Goal: Book appointment/travel/reservation

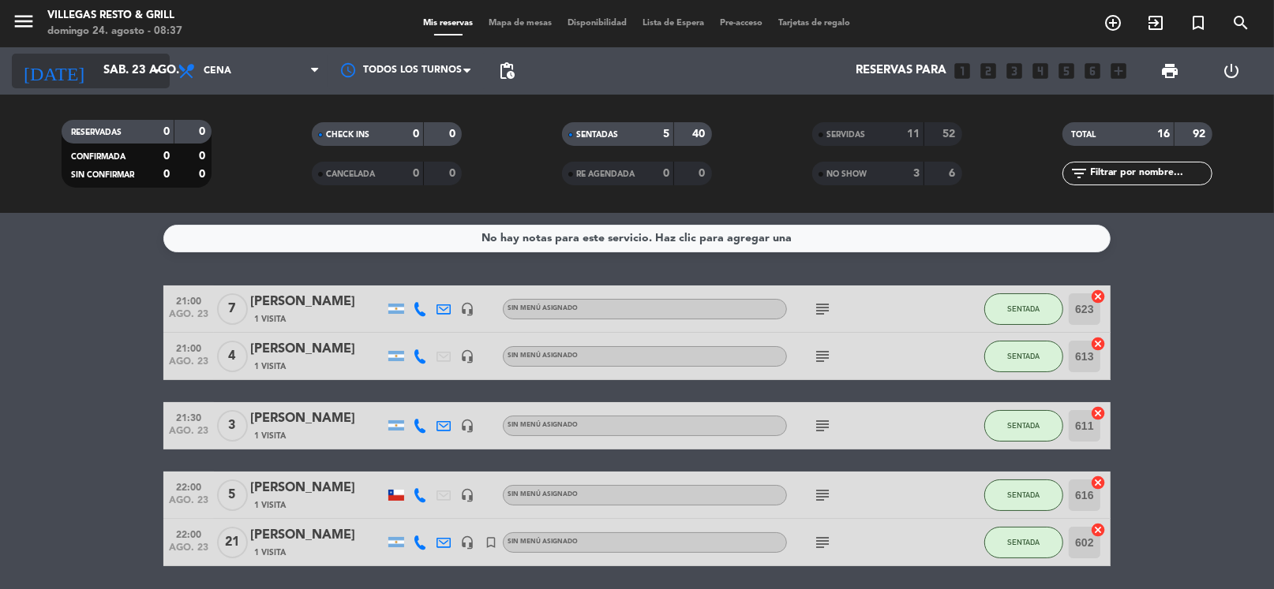
click at [120, 69] on input "sáb. 23 ago." at bounding box center [172, 71] width 154 height 30
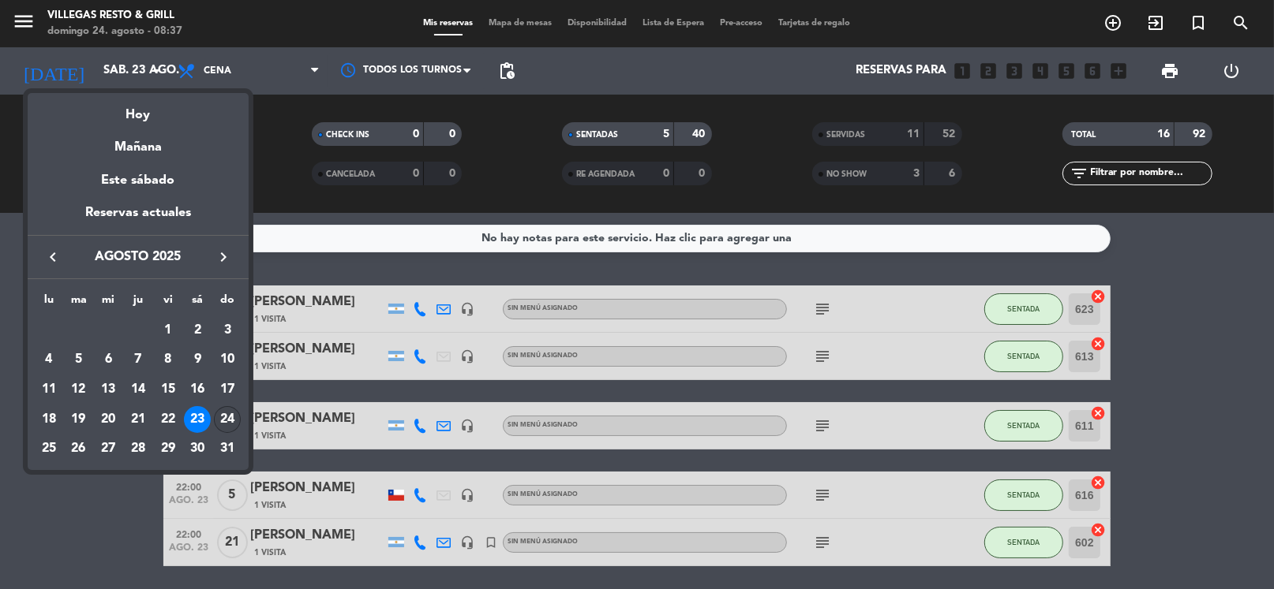
click at [221, 419] on div "24" at bounding box center [227, 419] width 27 height 27
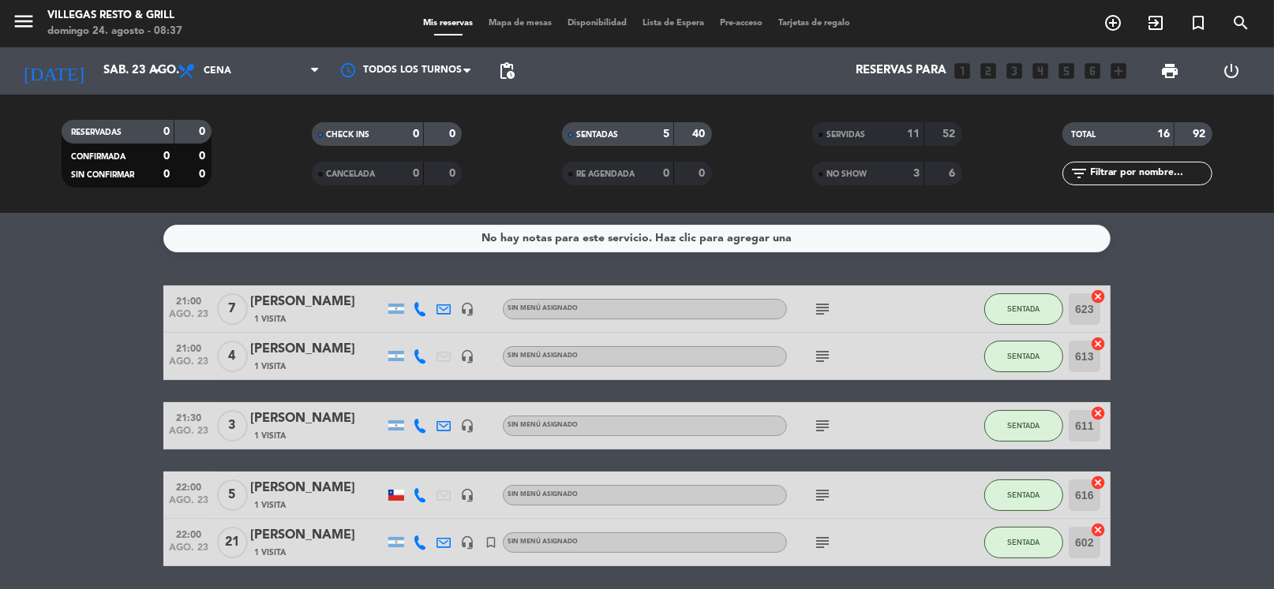
type input "dom. 24 ago."
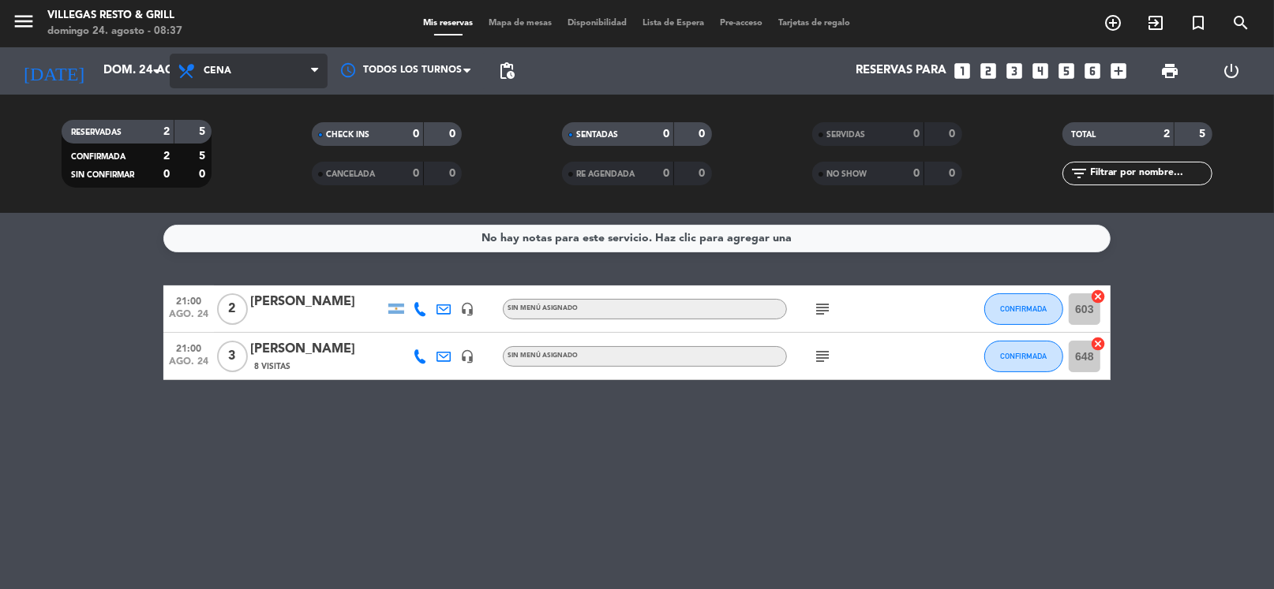
click at [220, 74] on span "Cena" at bounding box center [218, 70] width 28 height 11
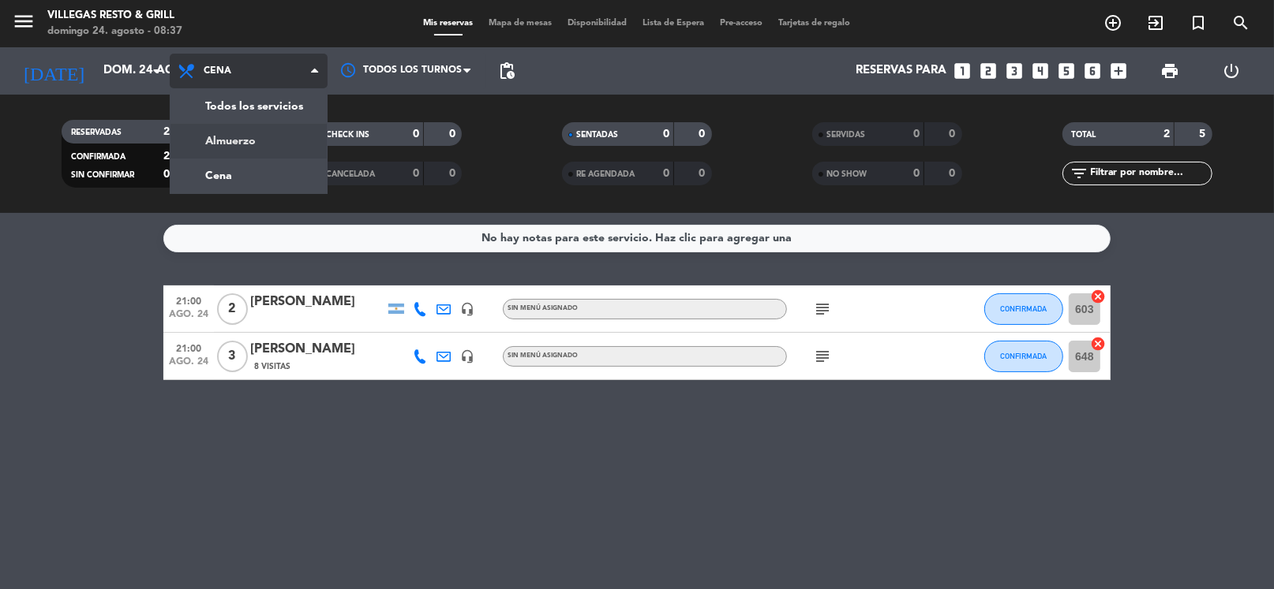
click at [247, 142] on div "menu [PERSON_NAME] Resto & Grill [DATE] 24. agosto - 08:37 Mis reservas Mapa de…" at bounding box center [637, 106] width 1274 height 213
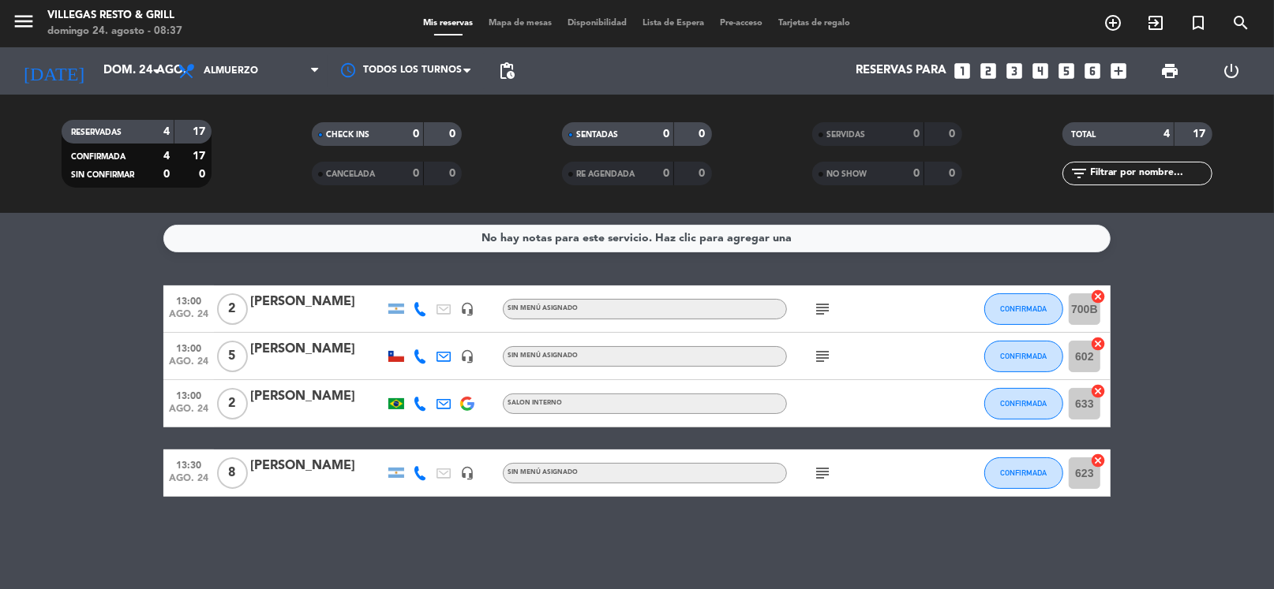
click at [817, 472] on icon "subject" at bounding box center [822, 473] width 19 height 19
click at [822, 303] on icon "subject" at bounding box center [822, 309] width 19 height 19
click at [882, 344] on div "subject" at bounding box center [858, 356] width 142 height 47
click at [821, 353] on icon "subject" at bounding box center [822, 356] width 19 height 19
click at [884, 364] on div "subject [PERSON_NAME]" at bounding box center [858, 356] width 142 height 47
